Goal: Task Accomplishment & Management: Complete application form

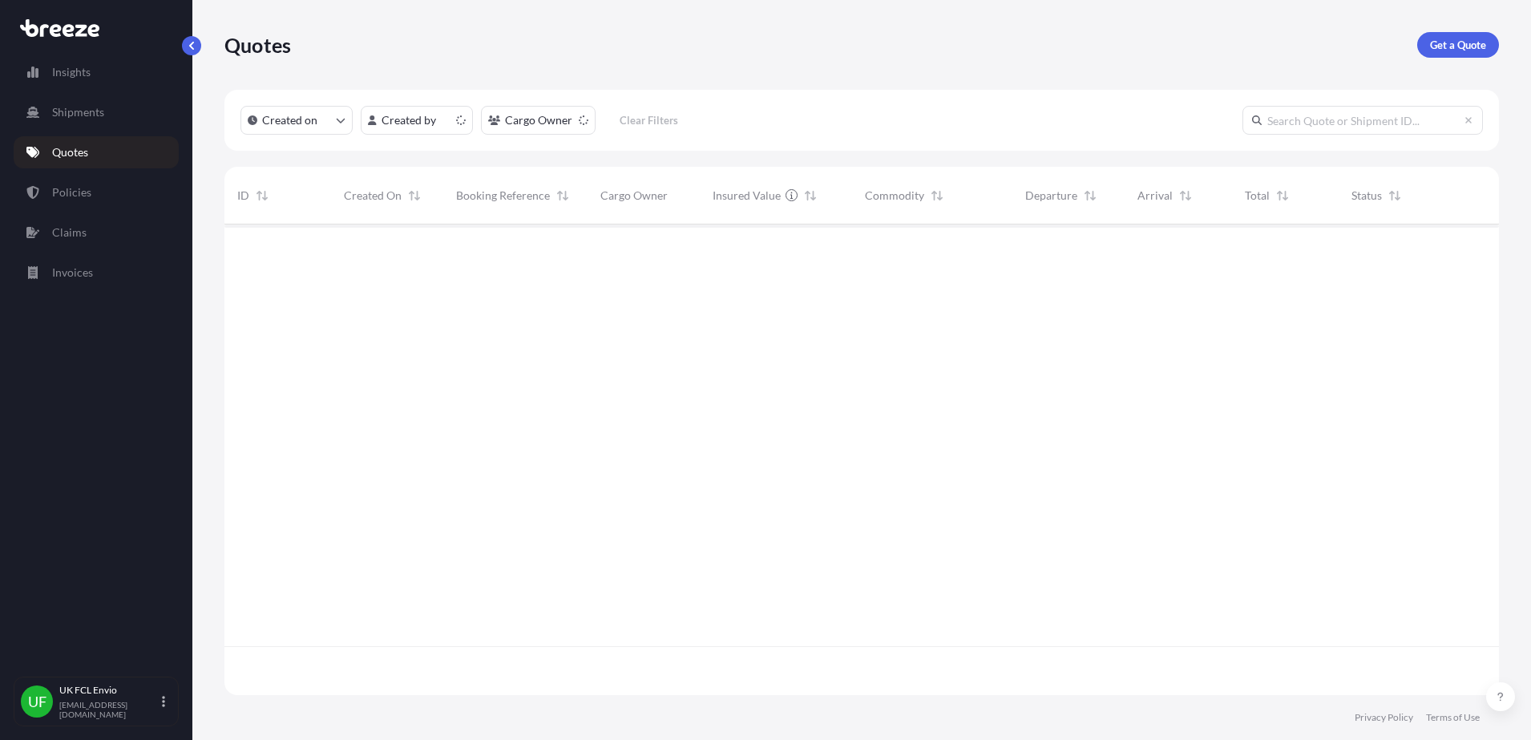
scroll to position [464, 1259]
click at [464, 253] on span "SXJ001851" at bounding box center [484, 251] width 56 height 16
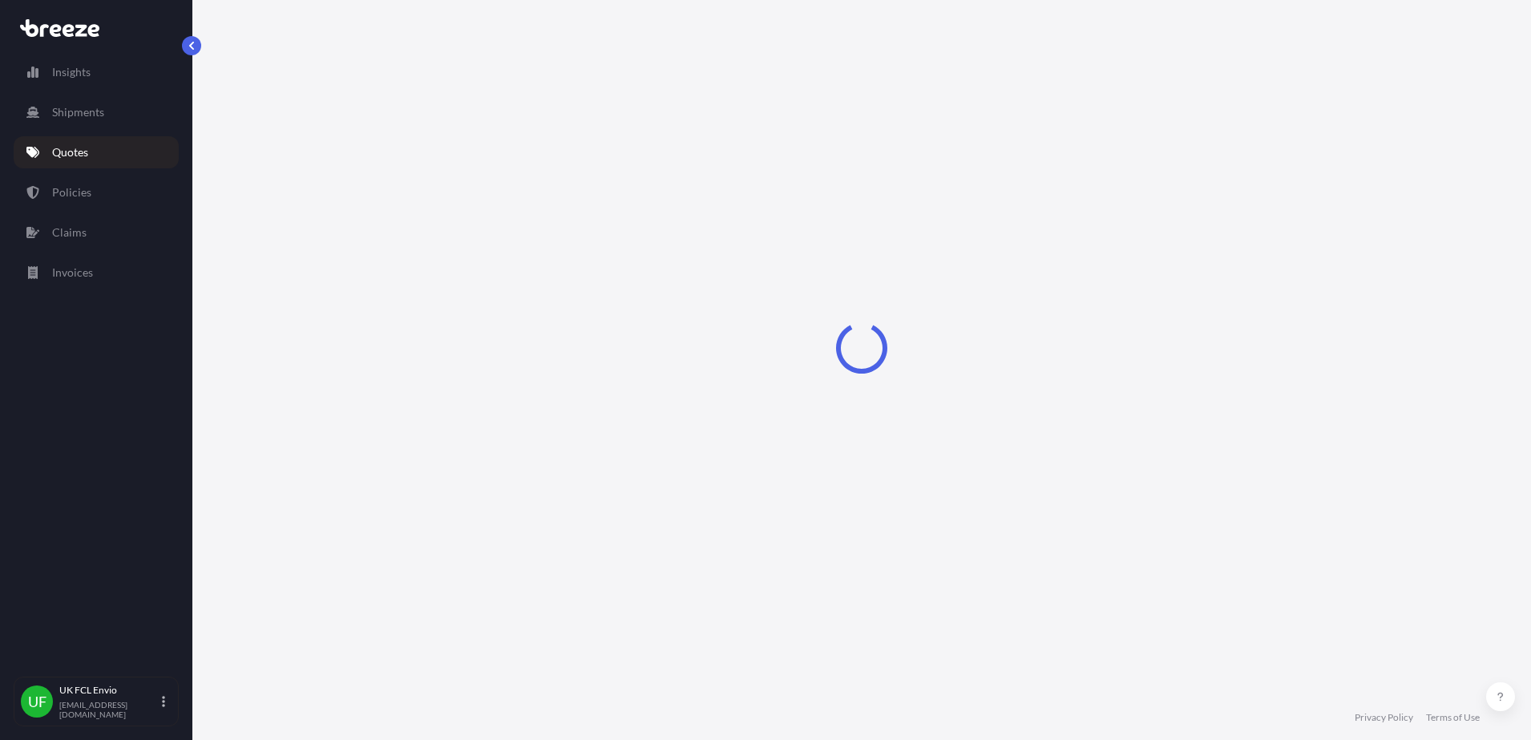
select select "Road"
select select "Sea"
select select "2"
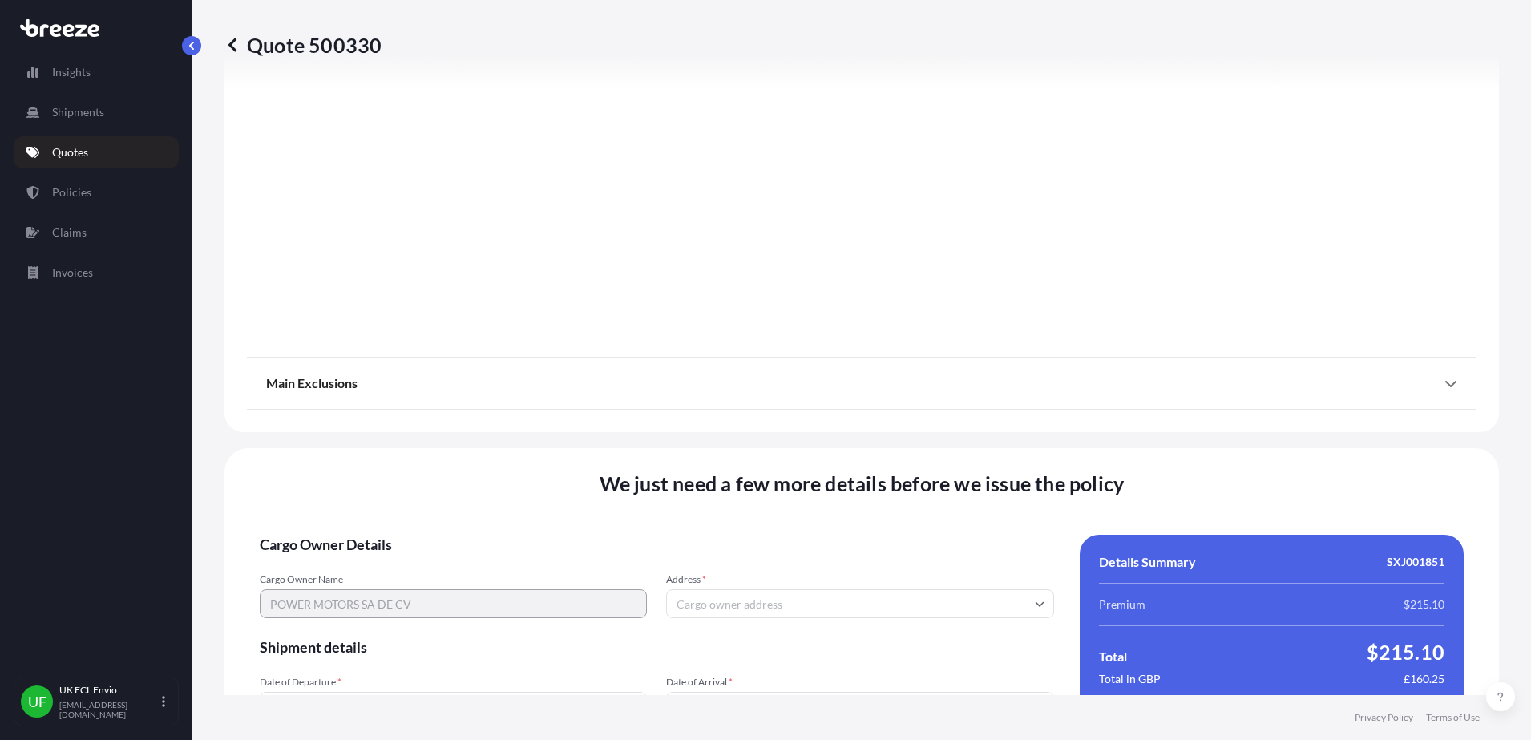
scroll to position [2017, 0]
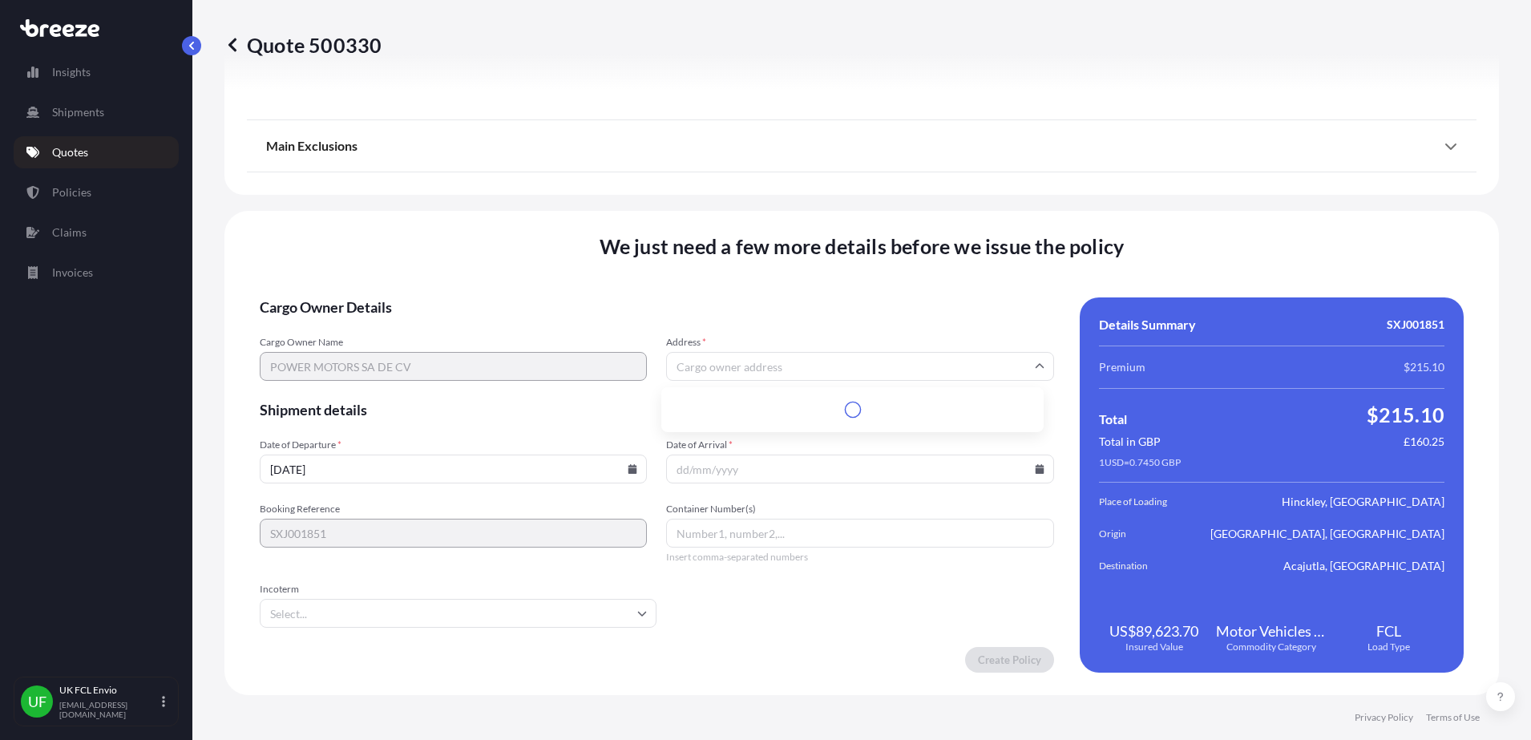
click at [722, 368] on input "Address *" at bounding box center [859, 366] width 387 height 29
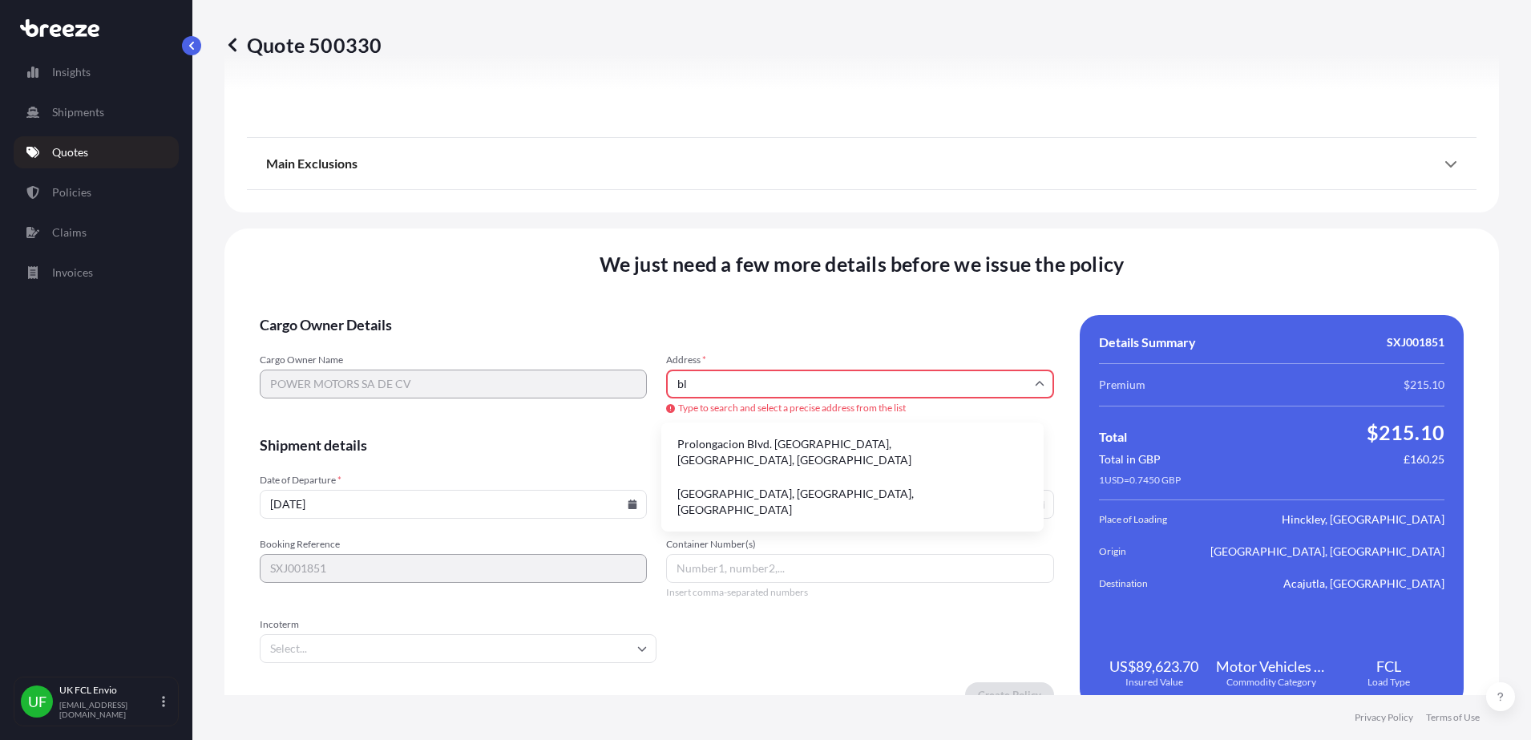
type input "b"
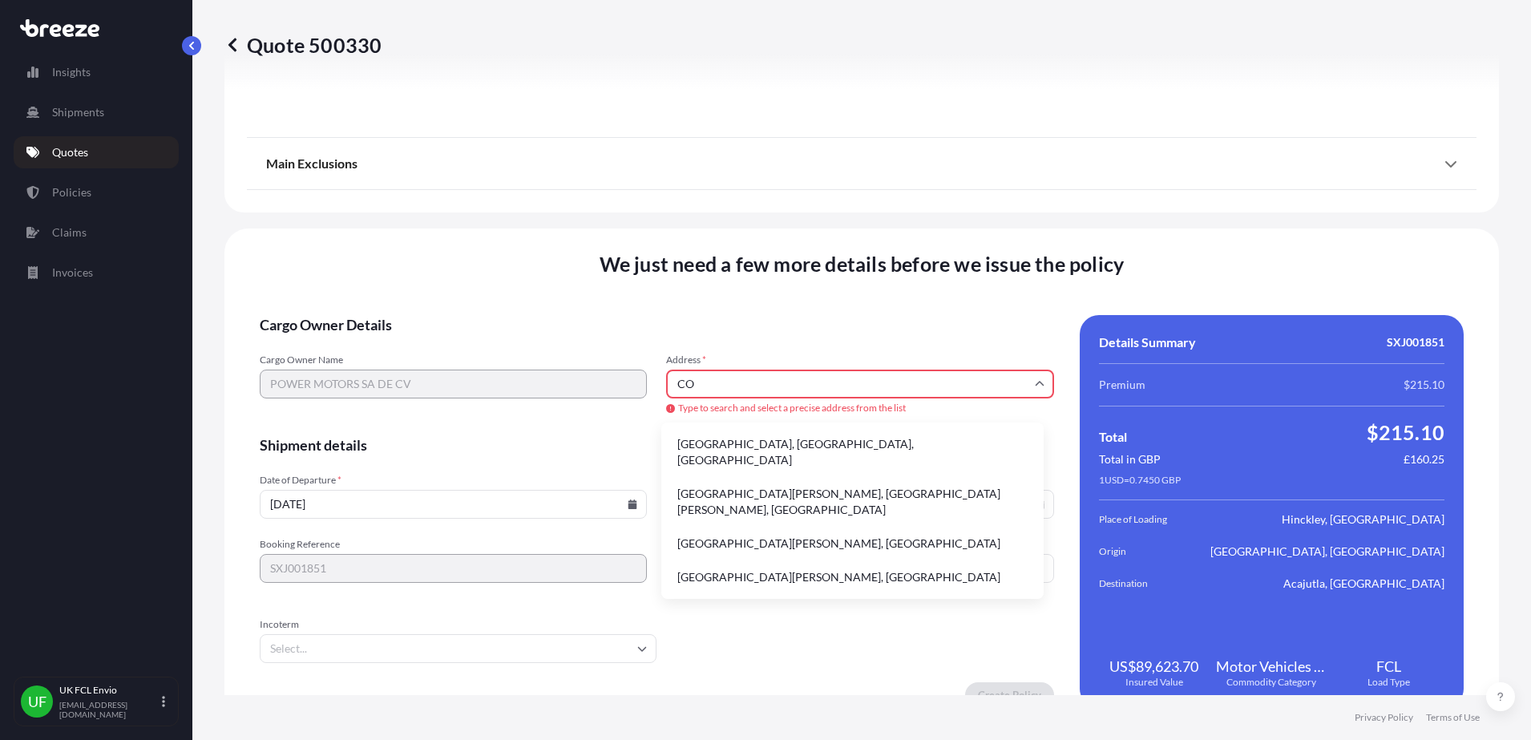
type input "C"
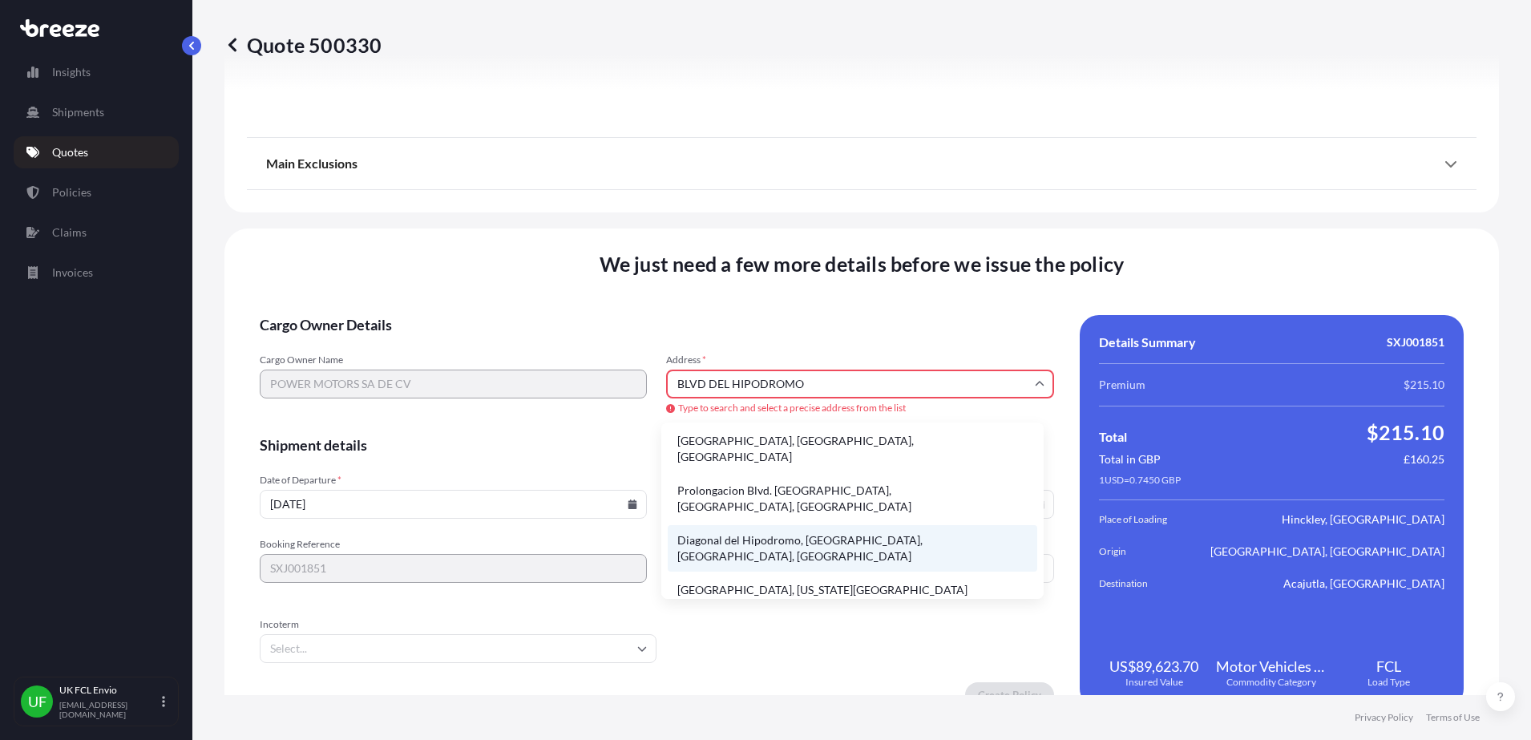
scroll to position [0, 0]
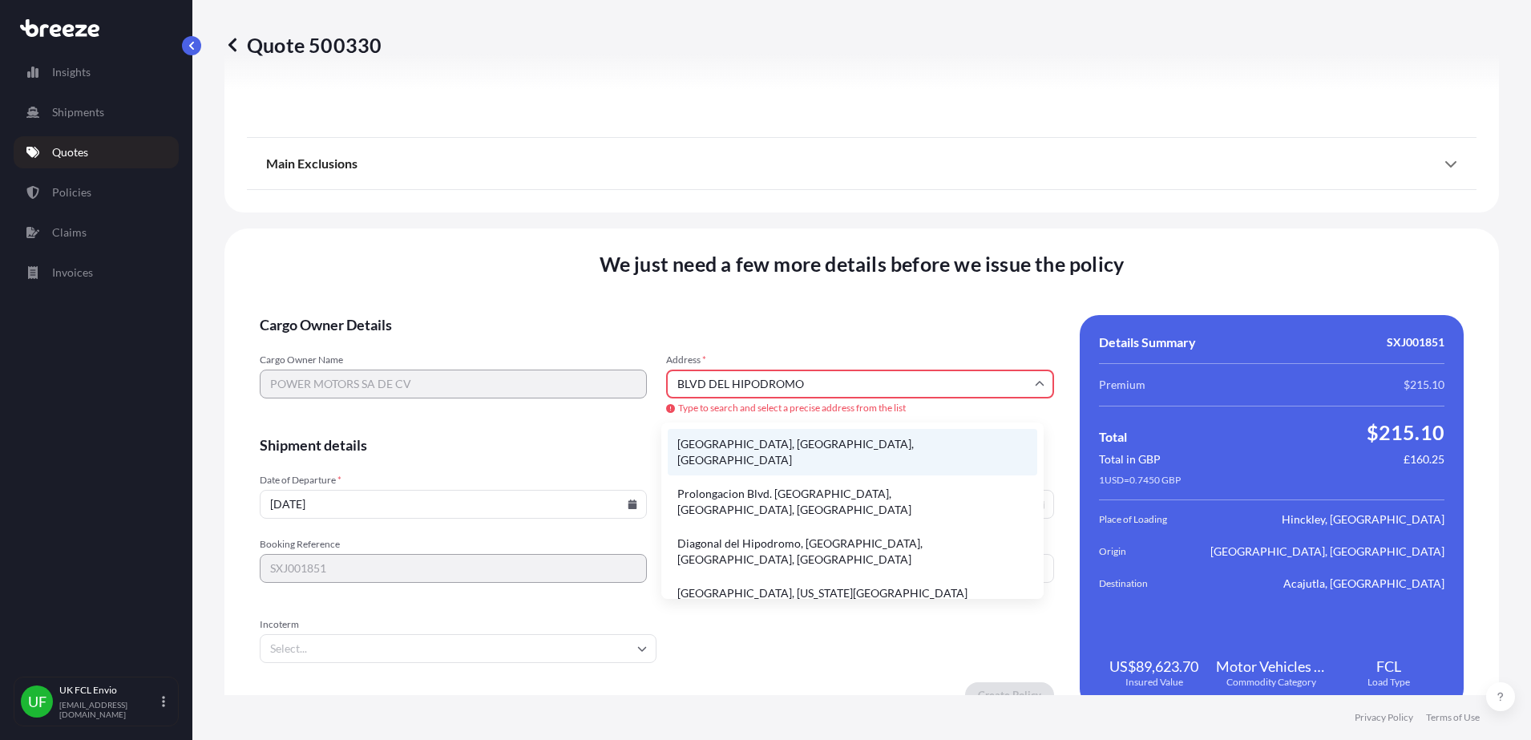
click at [874, 443] on li "[GEOGRAPHIC_DATA], [GEOGRAPHIC_DATA], [GEOGRAPHIC_DATA]" at bounding box center [852, 452] width 369 height 46
type input "[GEOGRAPHIC_DATA], [GEOGRAPHIC_DATA], [GEOGRAPHIC_DATA]"
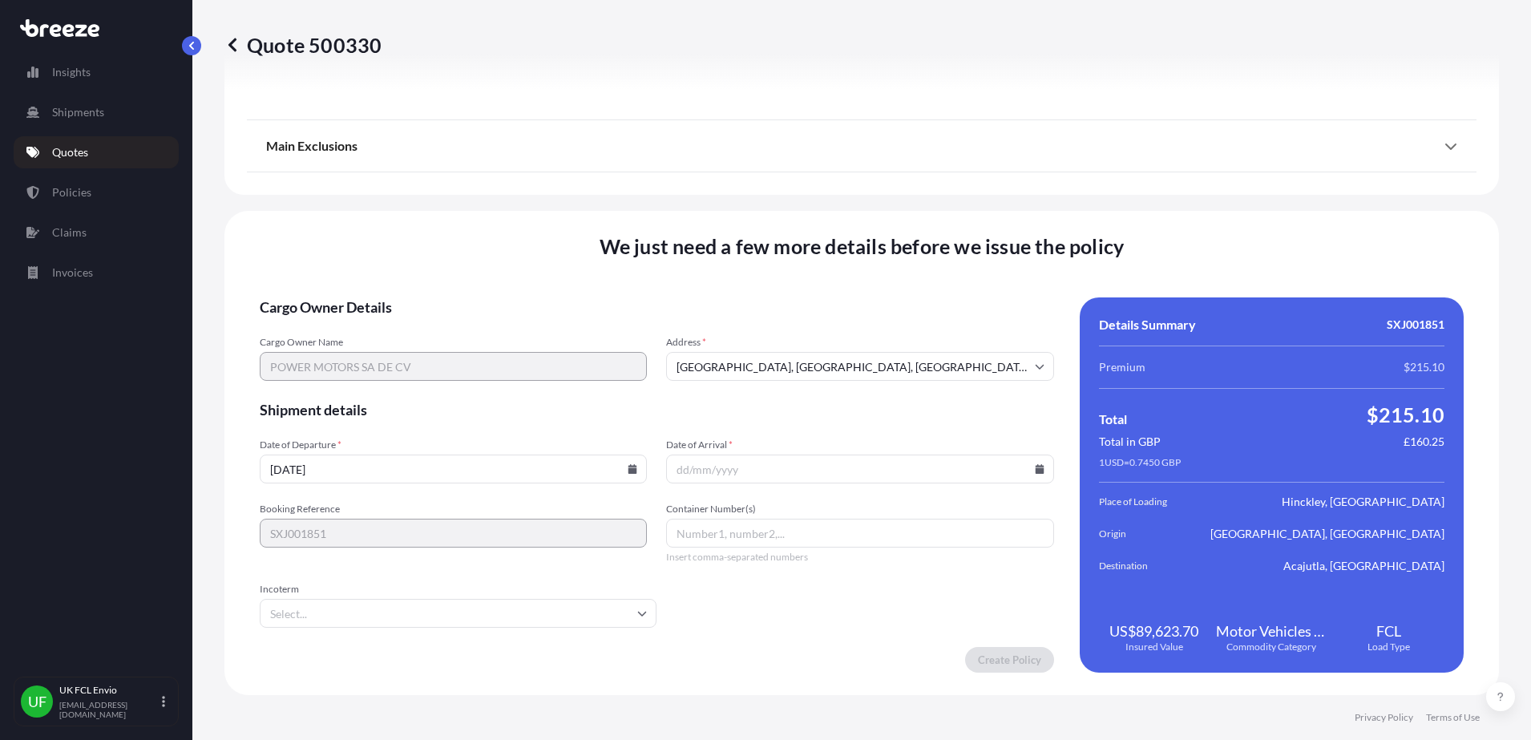
click at [738, 472] on input "Date of Arrival *" at bounding box center [859, 468] width 387 height 29
type input "[DATE]"
type input "GESU6536510"
click at [608, 616] on input "Incoterm" at bounding box center [458, 613] width 397 height 29
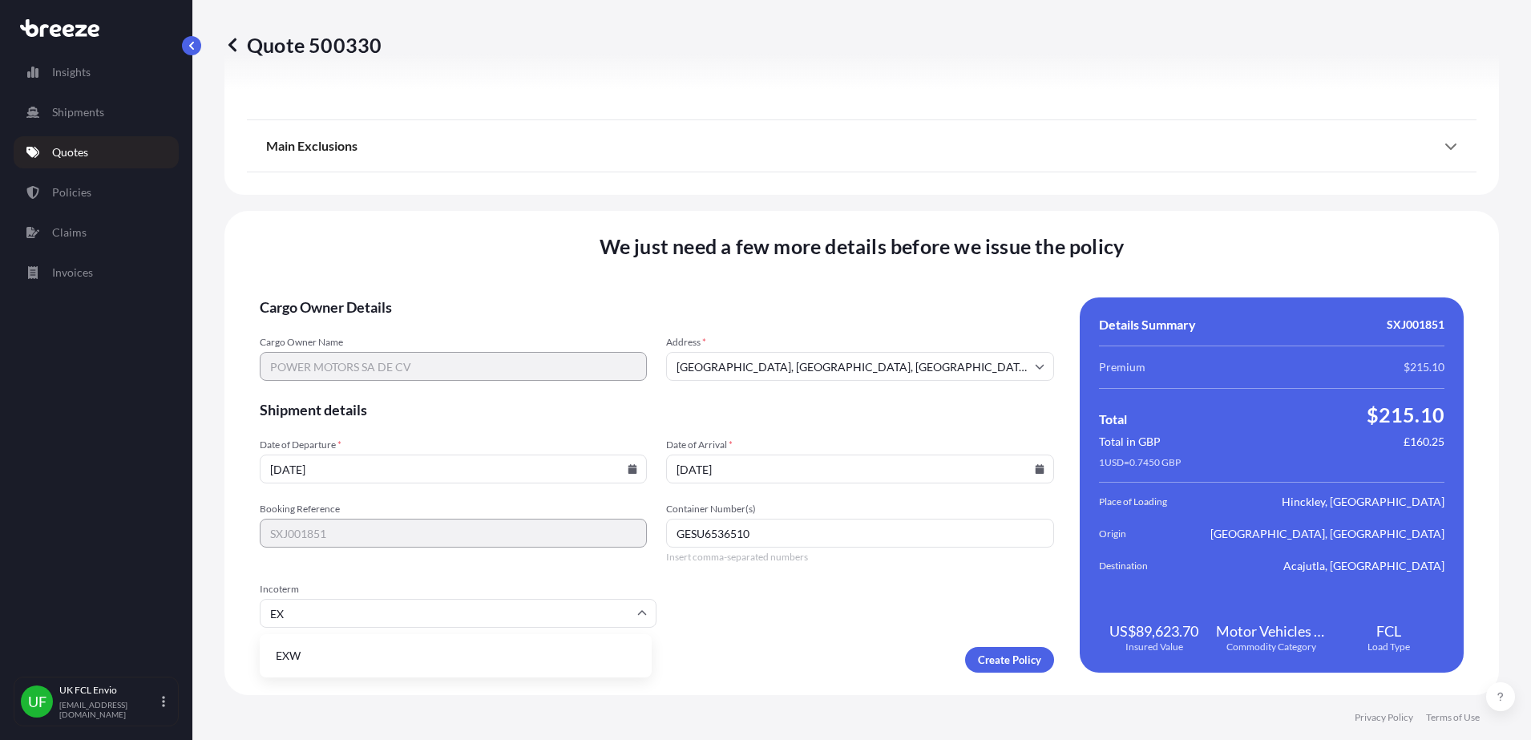
type input "EXW"
click at [315, 651] on li "EXW" at bounding box center [455, 655] width 379 height 30
click at [315, 651] on div "Create Policy" at bounding box center [657, 660] width 794 height 26
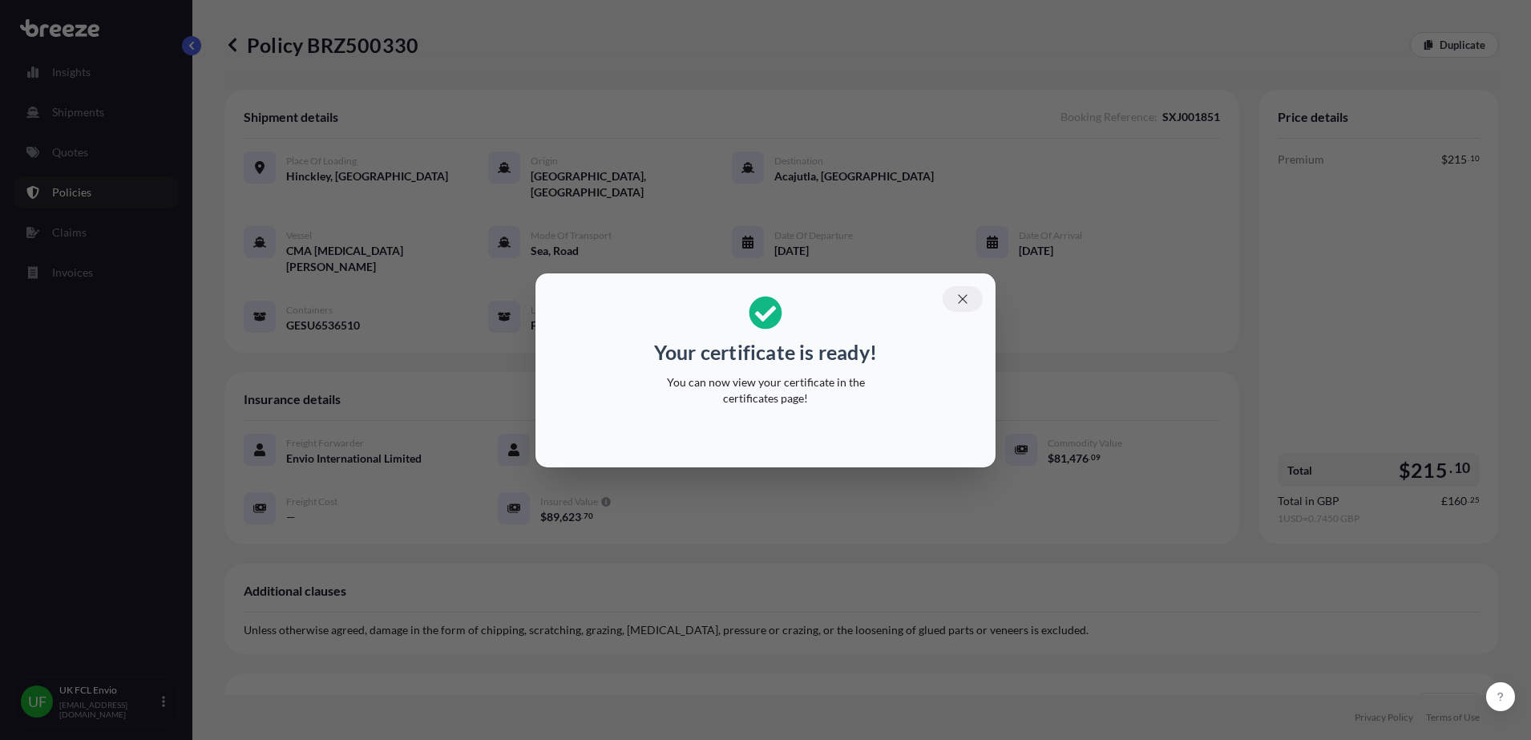
click at [967, 305] on icon "button" at bounding box center [962, 299] width 14 height 14
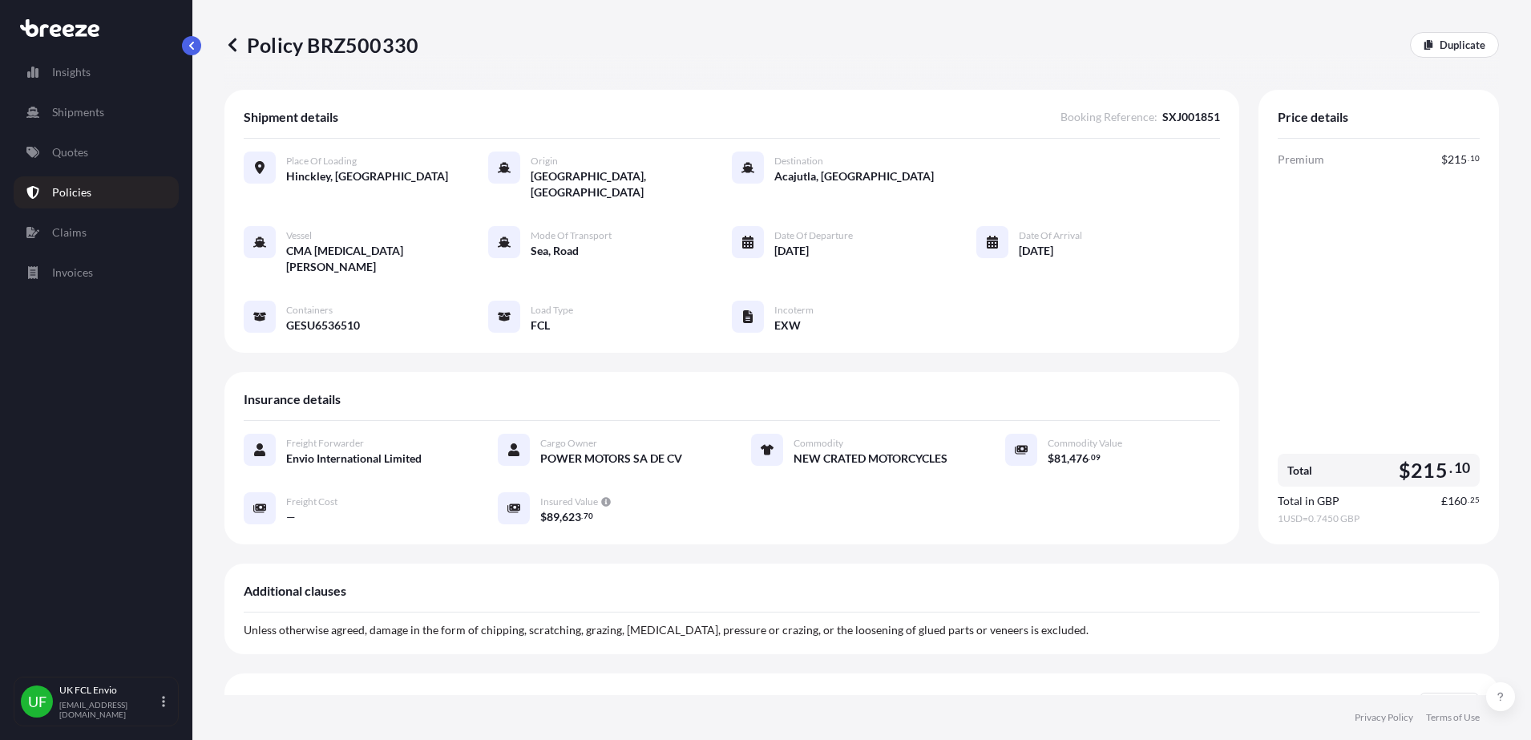
click at [232, 43] on icon at bounding box center [232, 45] width 8 height 14
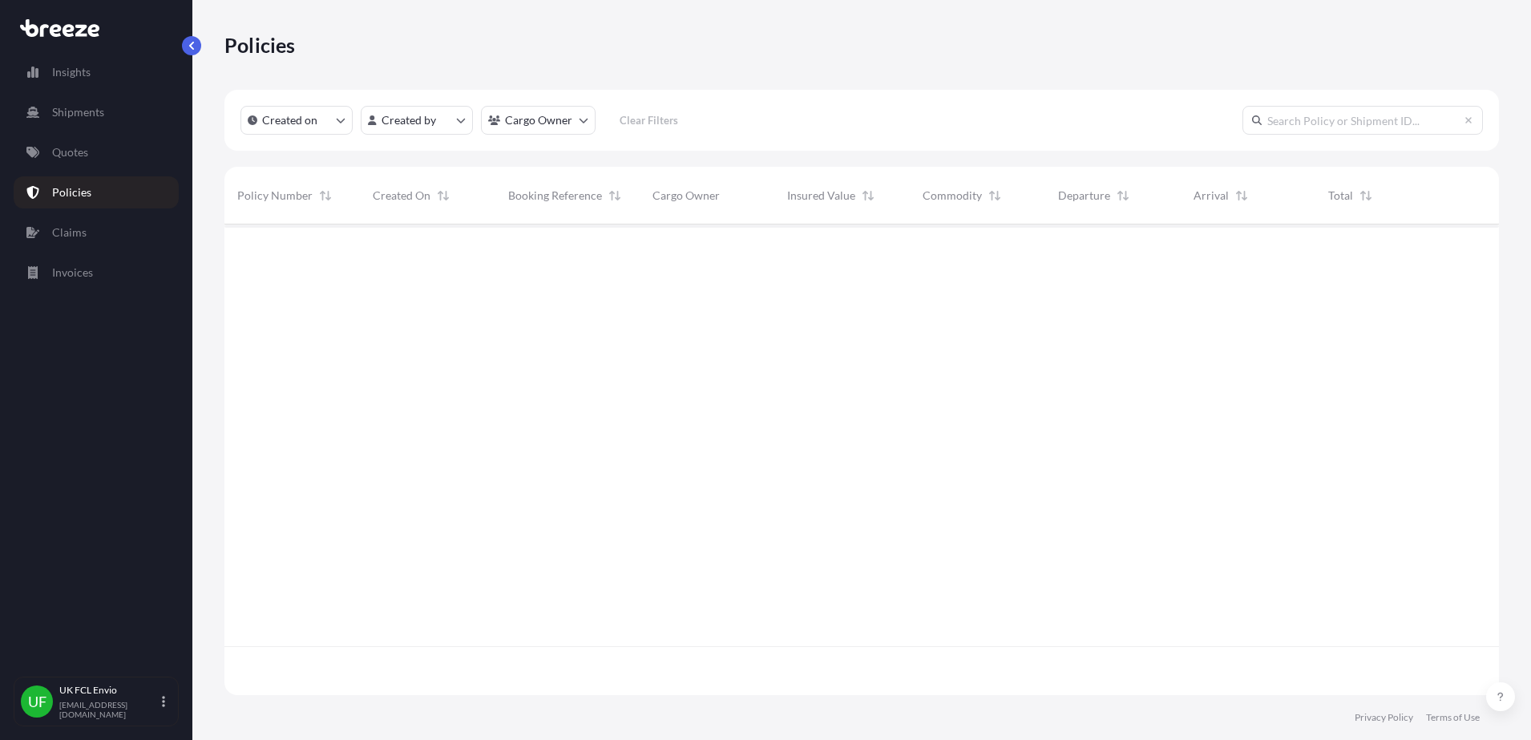
scroll to position [464, 1259]
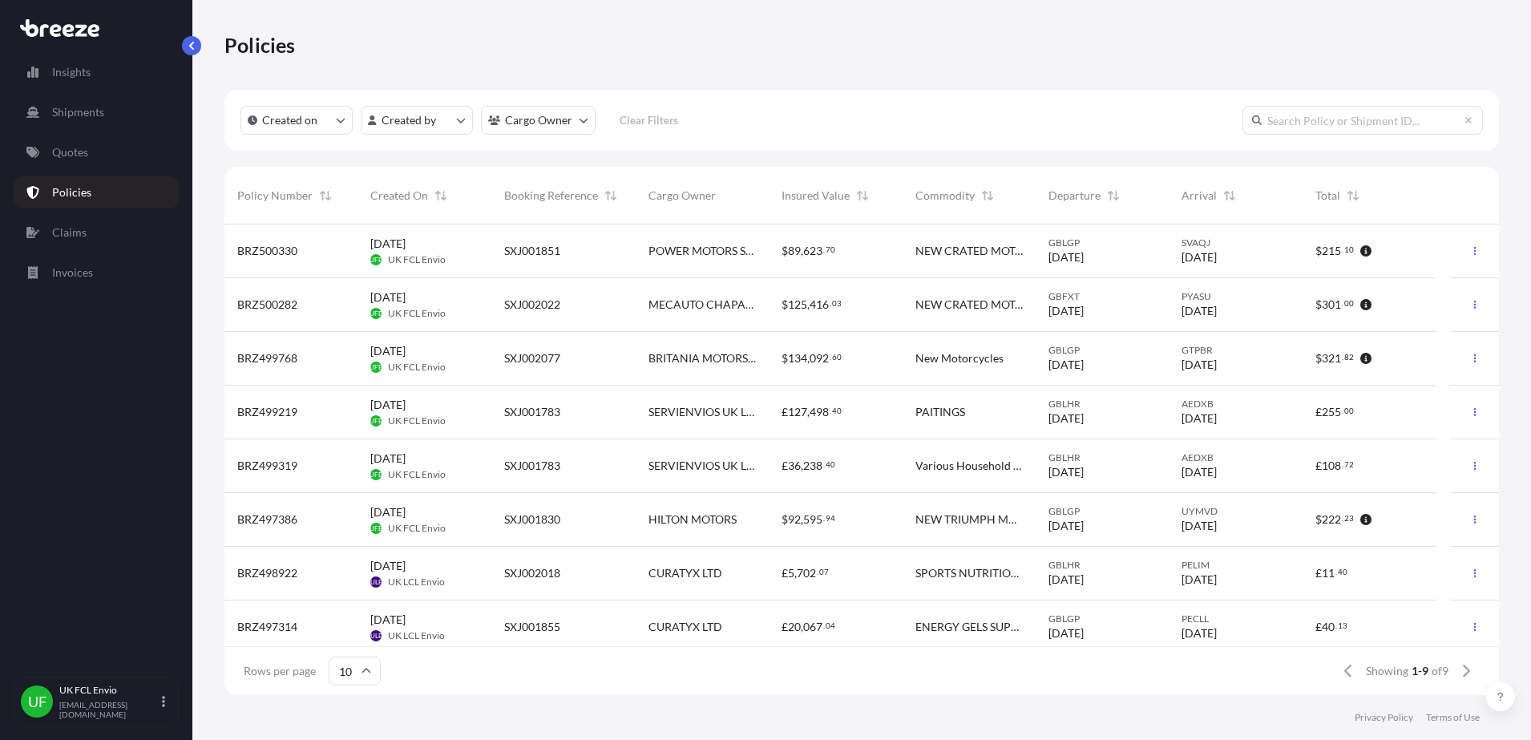
click at [266, 248] on span "BRZ500330" at bounding box center [267, 251] width 60 height 16
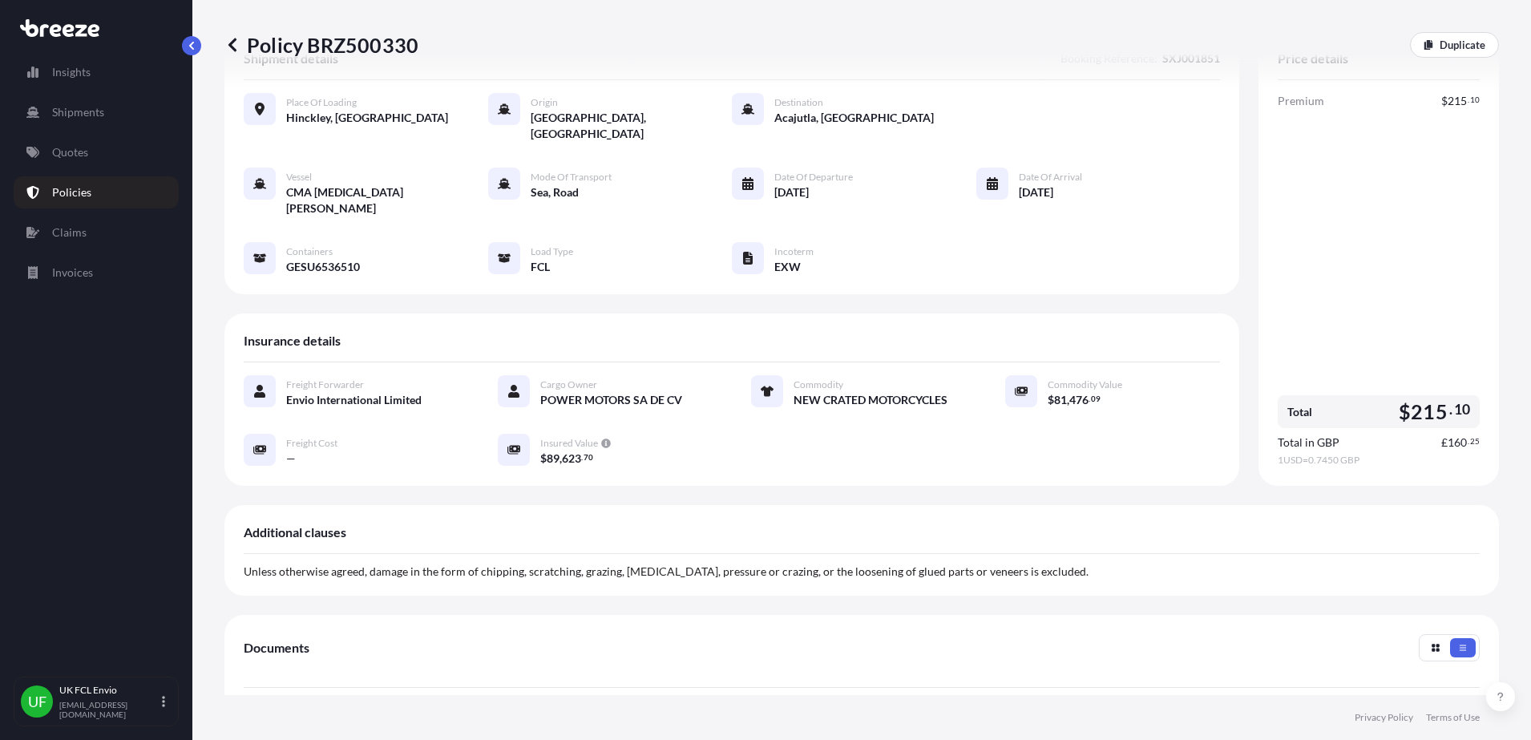
scroll to position [301, 0]
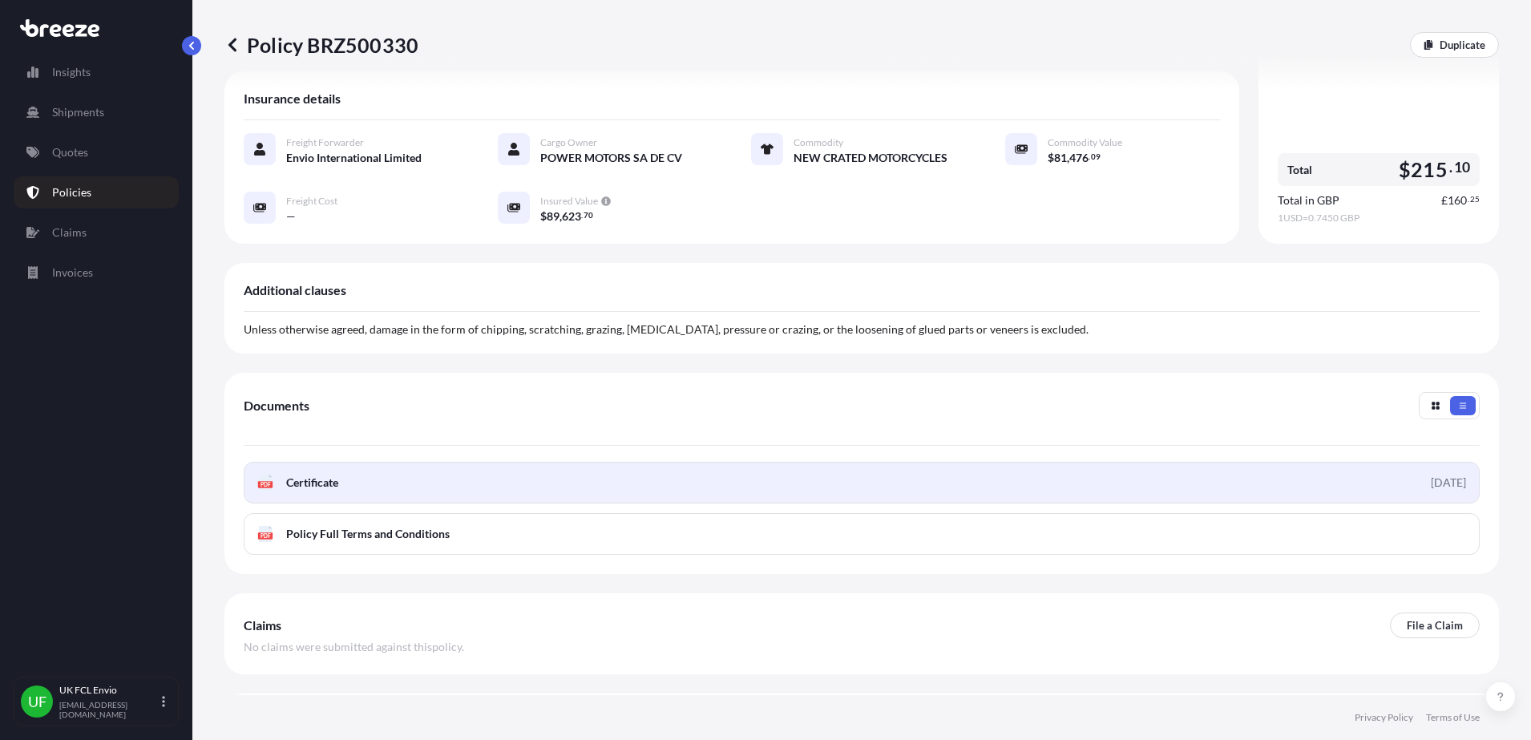
click at [313, 474] on span "Certificate" at bounding box center [312, 482] width 52 height 16
